Goal: Transaction & Acquisition: Purchase product/service

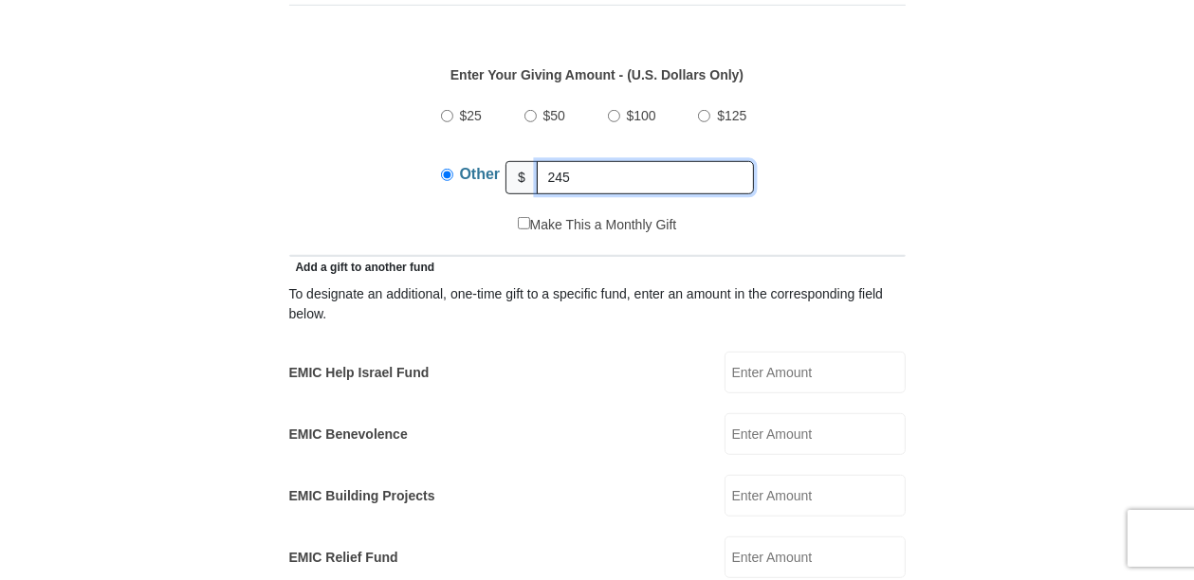
scroll to position [910, 0]
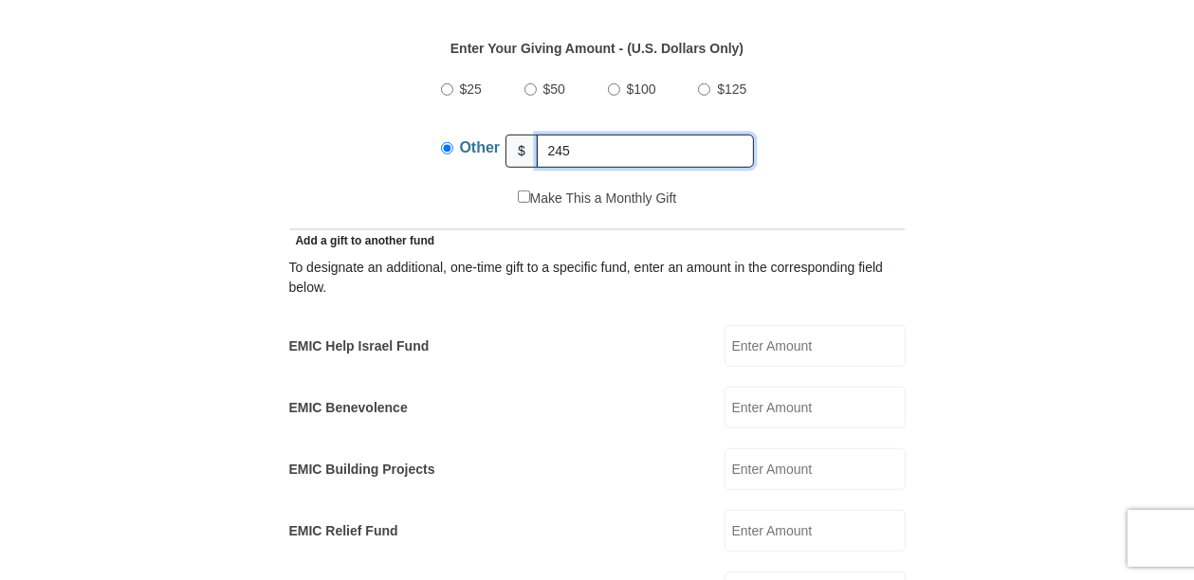
type input "245"
click at [741, 334] on input "EMIC Help Israel Fund" at bounding box center [814, 346] width 181 height 42
type input "10"
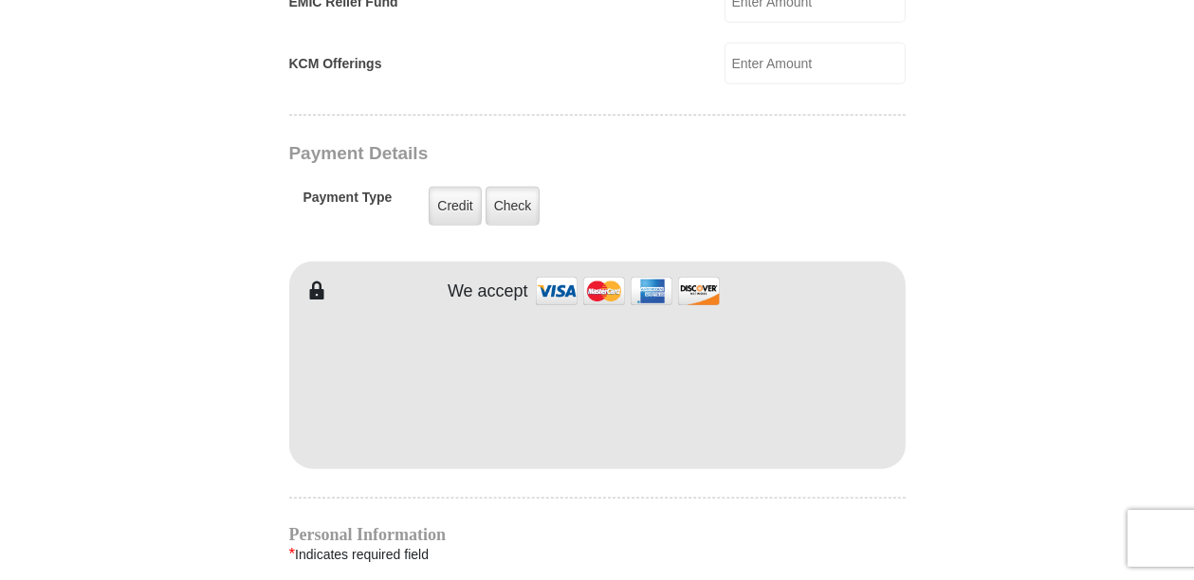
scroll to position [1441, 0]
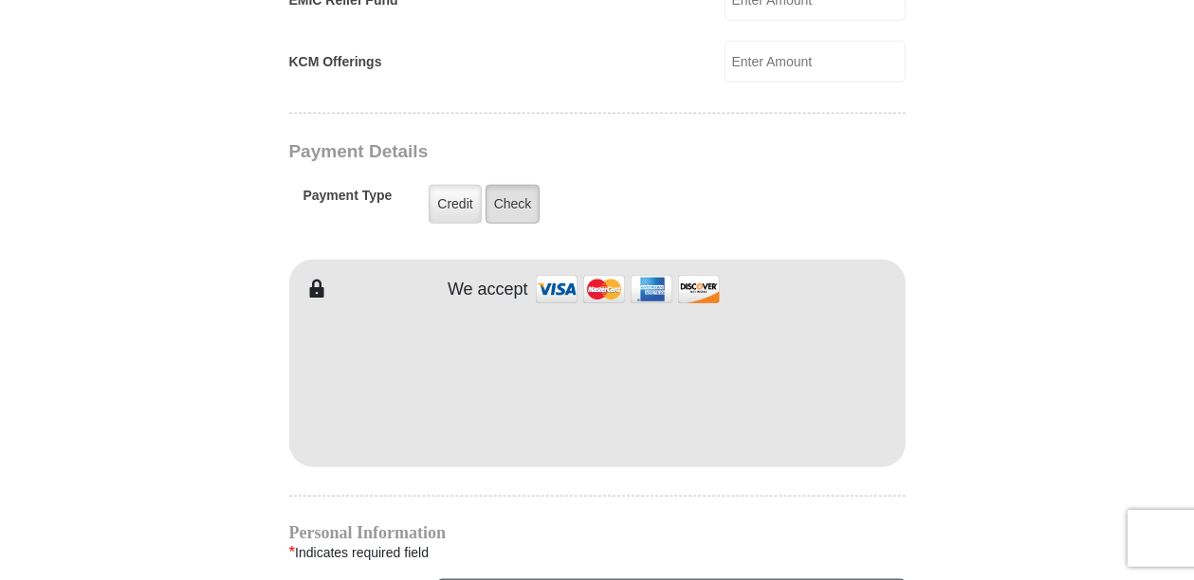
click at [507, 187] on label "Check" at bounding box center [512, 204] width 55 height 39
click at [0, 0] on input "Check" at bounding box center [0, 0] width 0 height 0
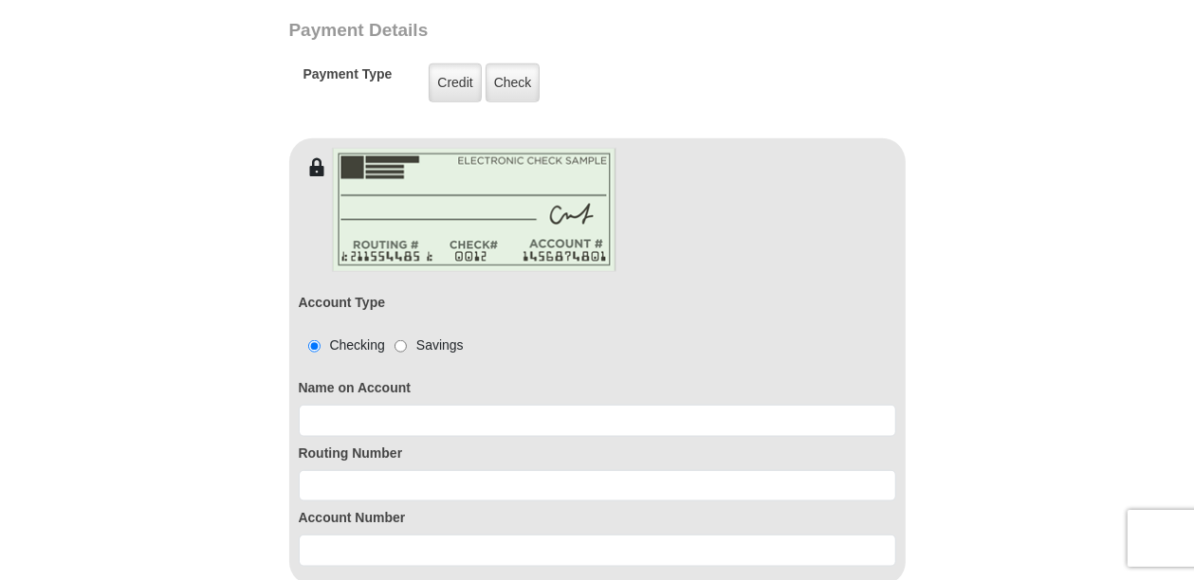
scroll to position [1593, 0]
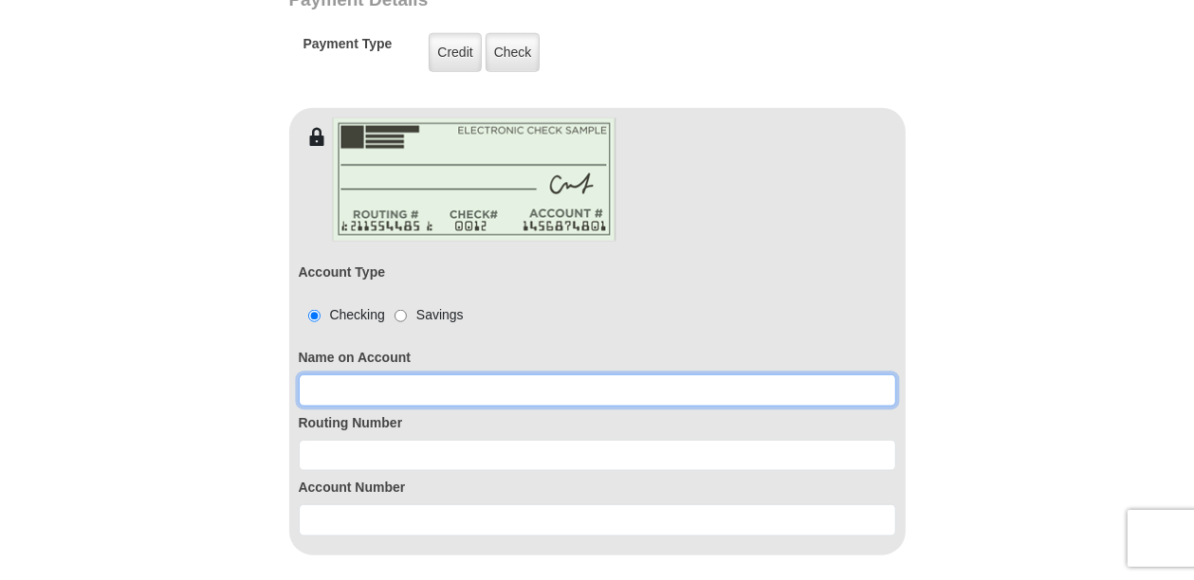
click at [370, 374] on input at bounding box center [597, 390] width 597 height 32
type input "[PERSON_NAME]"
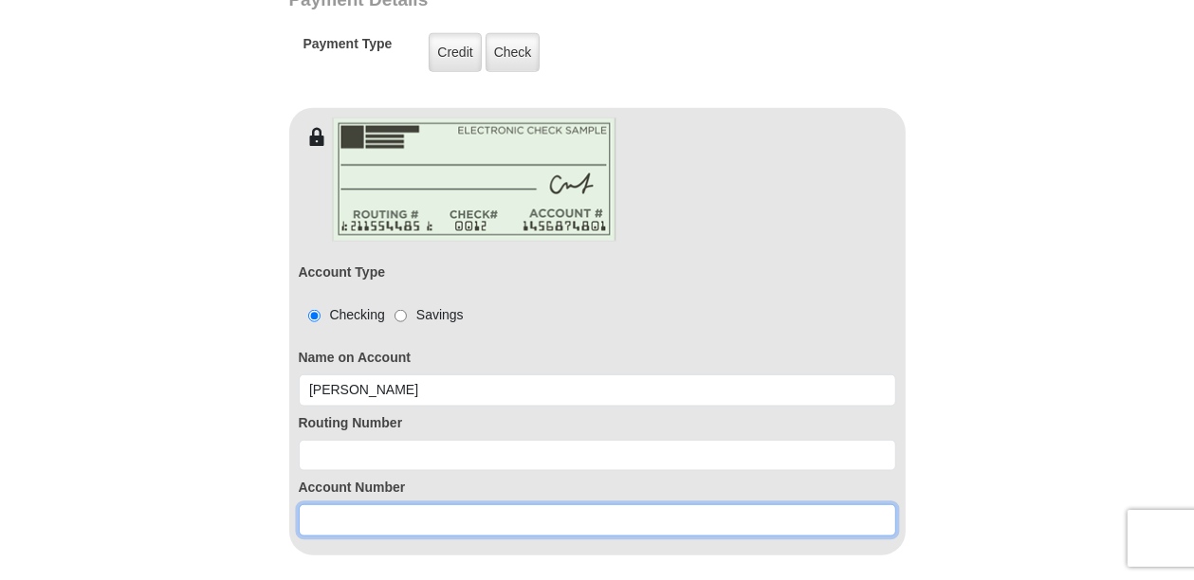
click at [351, 504] on input at bounding box center [597, 520] width 597 height 32
paste input "0020369433"
type input "0020369433"
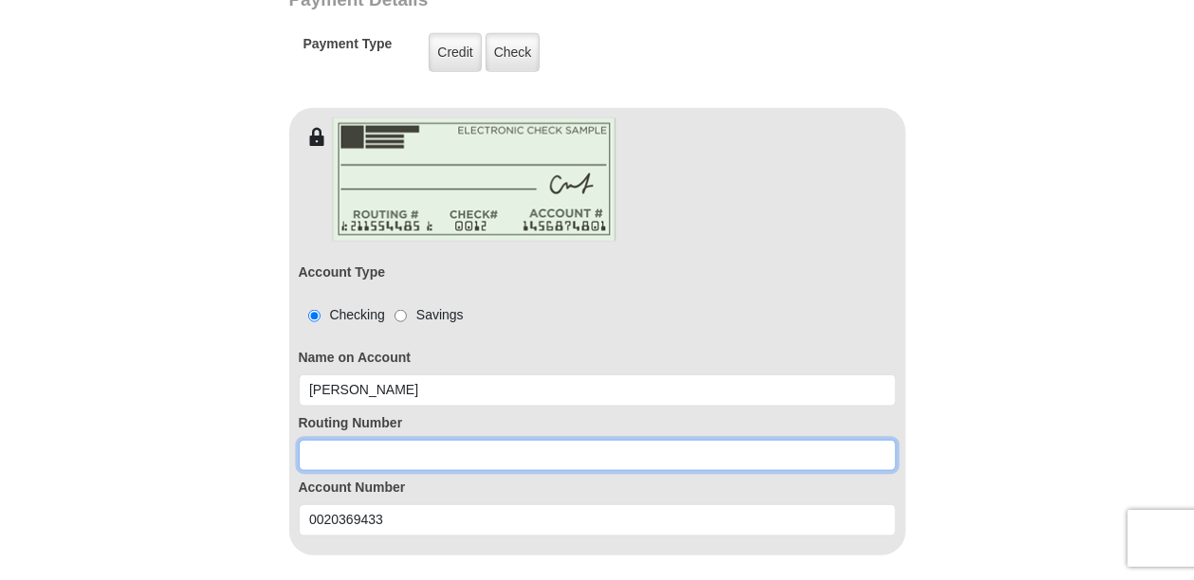
click at [355, 440] on input at bounding box center [597, 456] width 597 height 32
paste input "314074269"
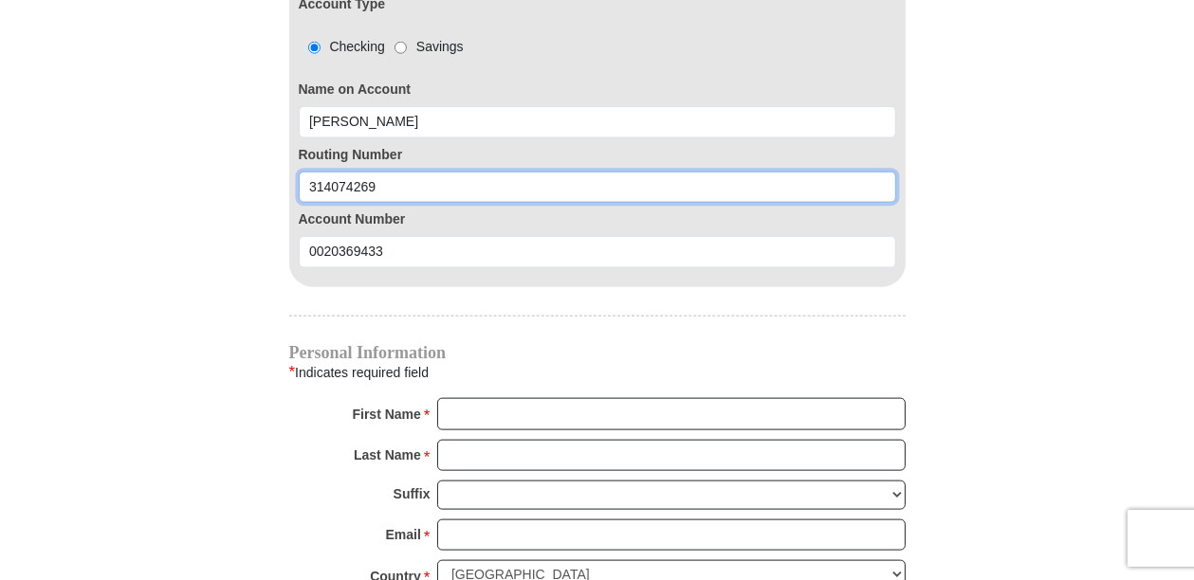
scroll to position [1896, 0]
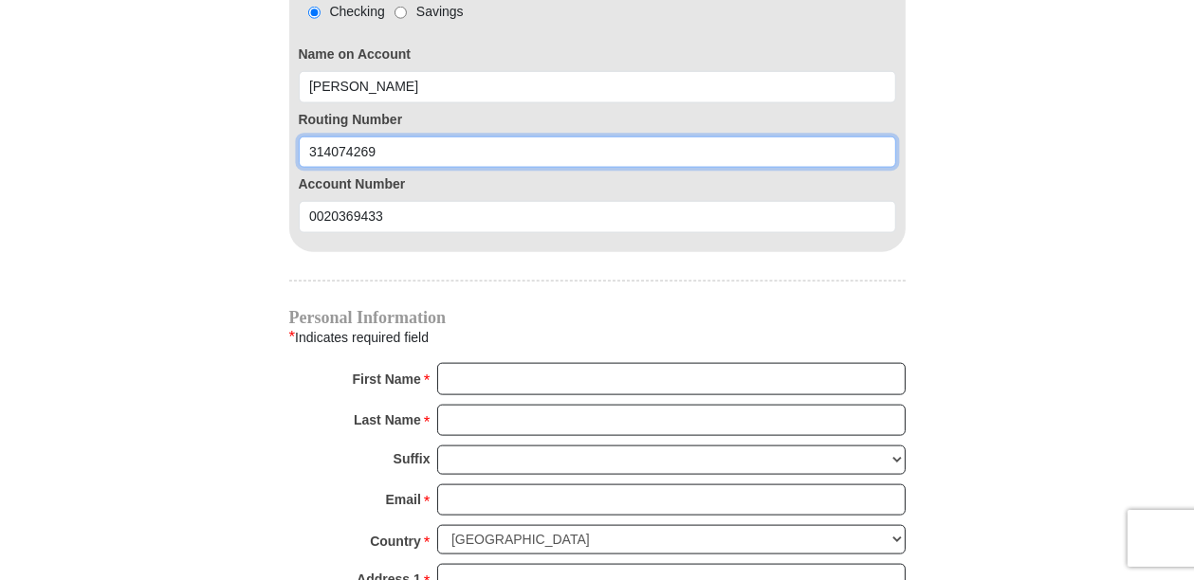
type input "314074269"
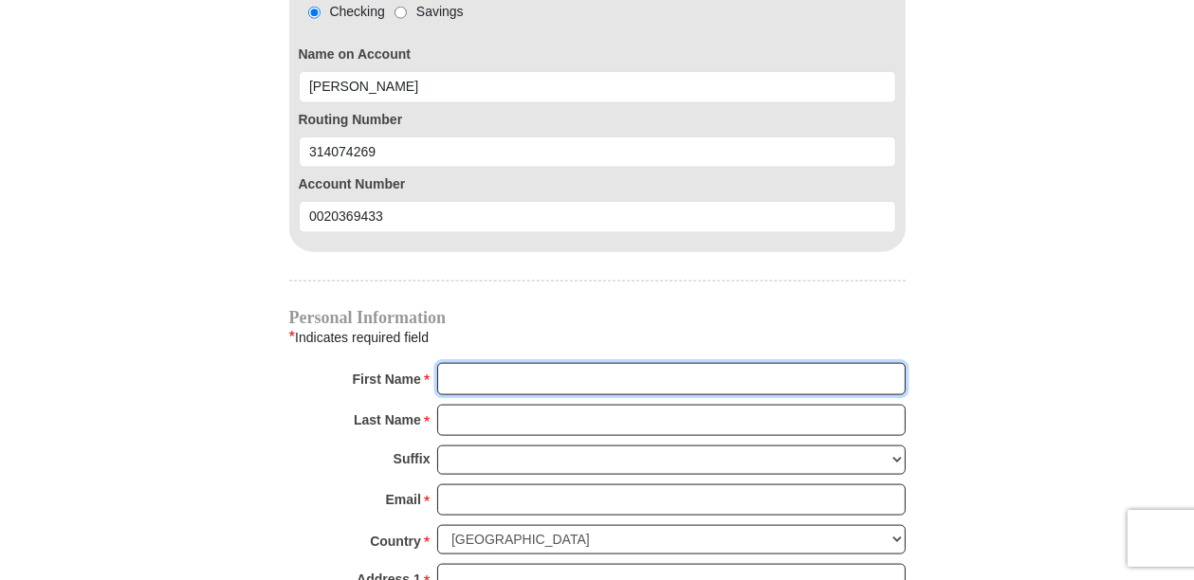
click at [482, 363] on input "First Name *" at bounding box center [671, 379] width 468 height 32
type input "[PERSON_NAME]"
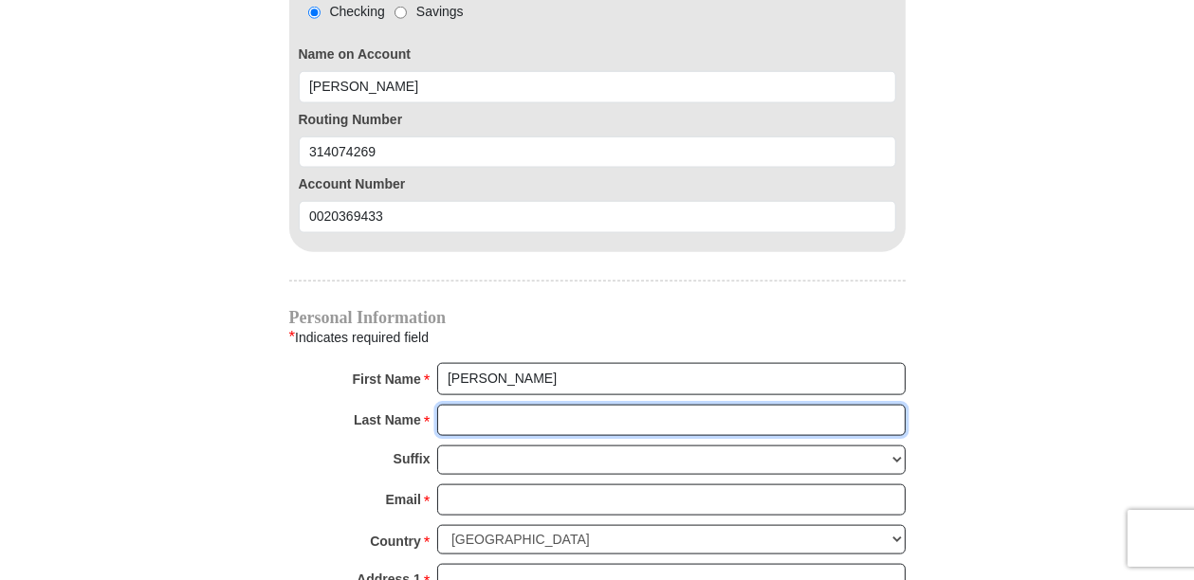
type input "[PERSON_NAME]"
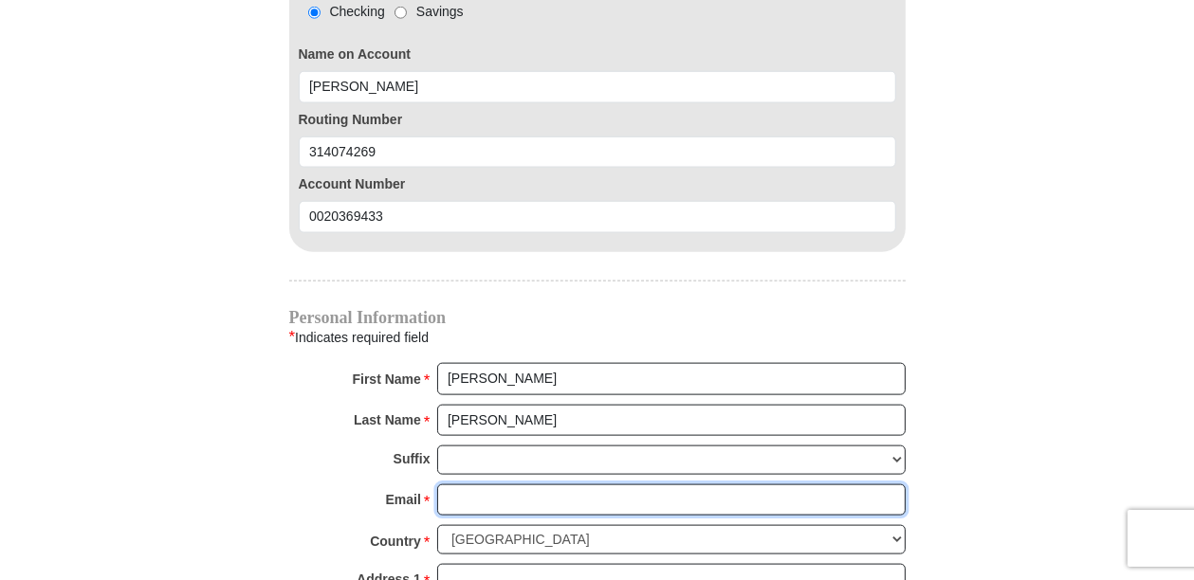
type input "[EMAIL_ADDRESS][DOMAIN_NAME]"
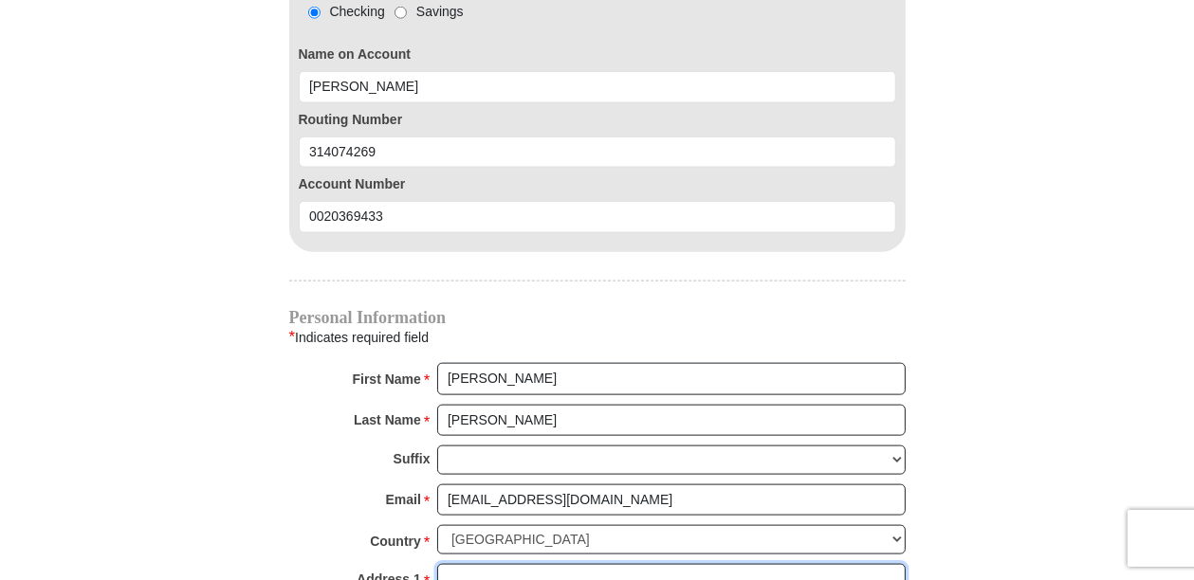
type input "[STREET_ADDRESS][PERSON_NAME]"
type input "[GEOGRAPHIC_DATA]"
select select "[GEOGRAPHIC_DATA]"
type input "76179"
type input "7864983806"
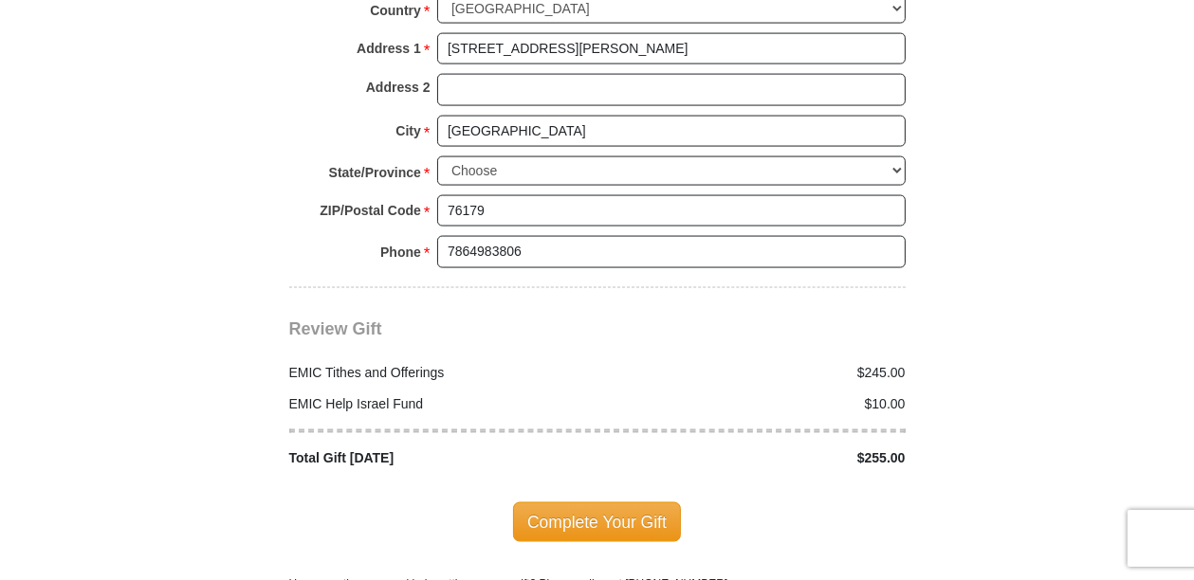
scroll to position [2503, 0]
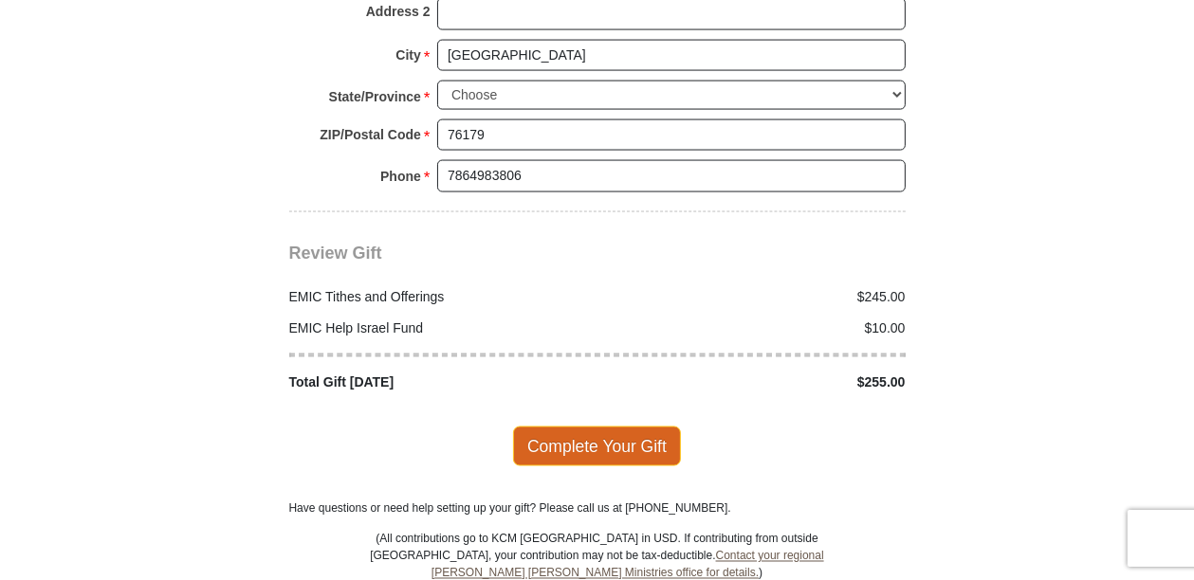
click at [542, 427] on span "Complete Your Gift" at bounding box center [597, 447] width 168 height 40
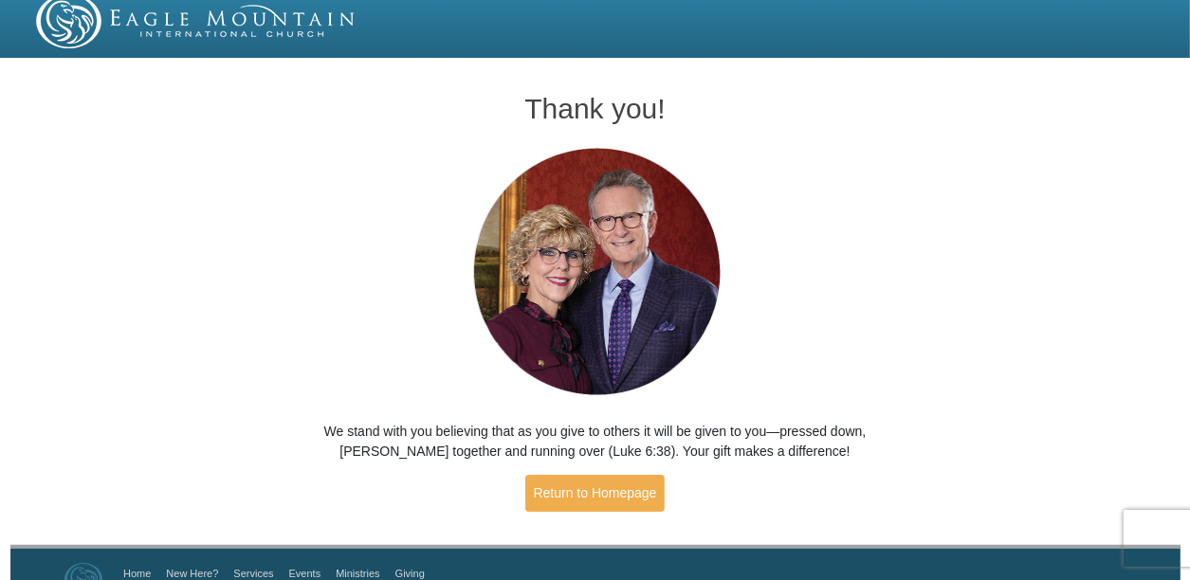
scroll to position [47, 0]
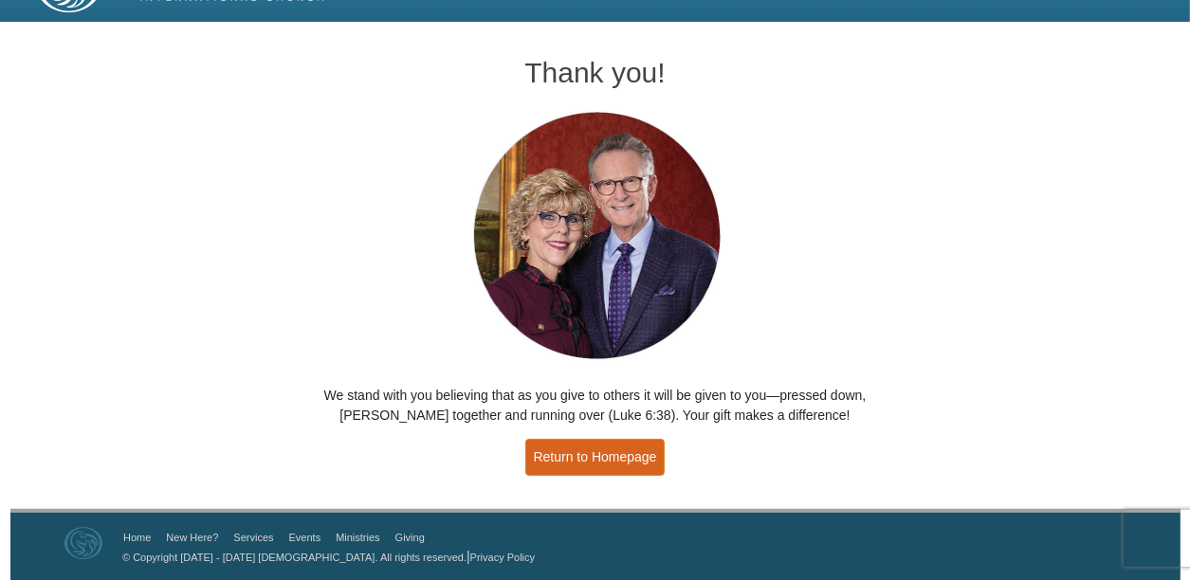
drag, startPoint x: 547, startPoint y: 463, endPoint x: 528, endPoint y: 440, distance: 29.6
click at [547, 462] on link "Return to Homepage" at bounding box center [595, 457] width 140 height 37
